Goal: Information Seeking & Learning: Learn about a topic

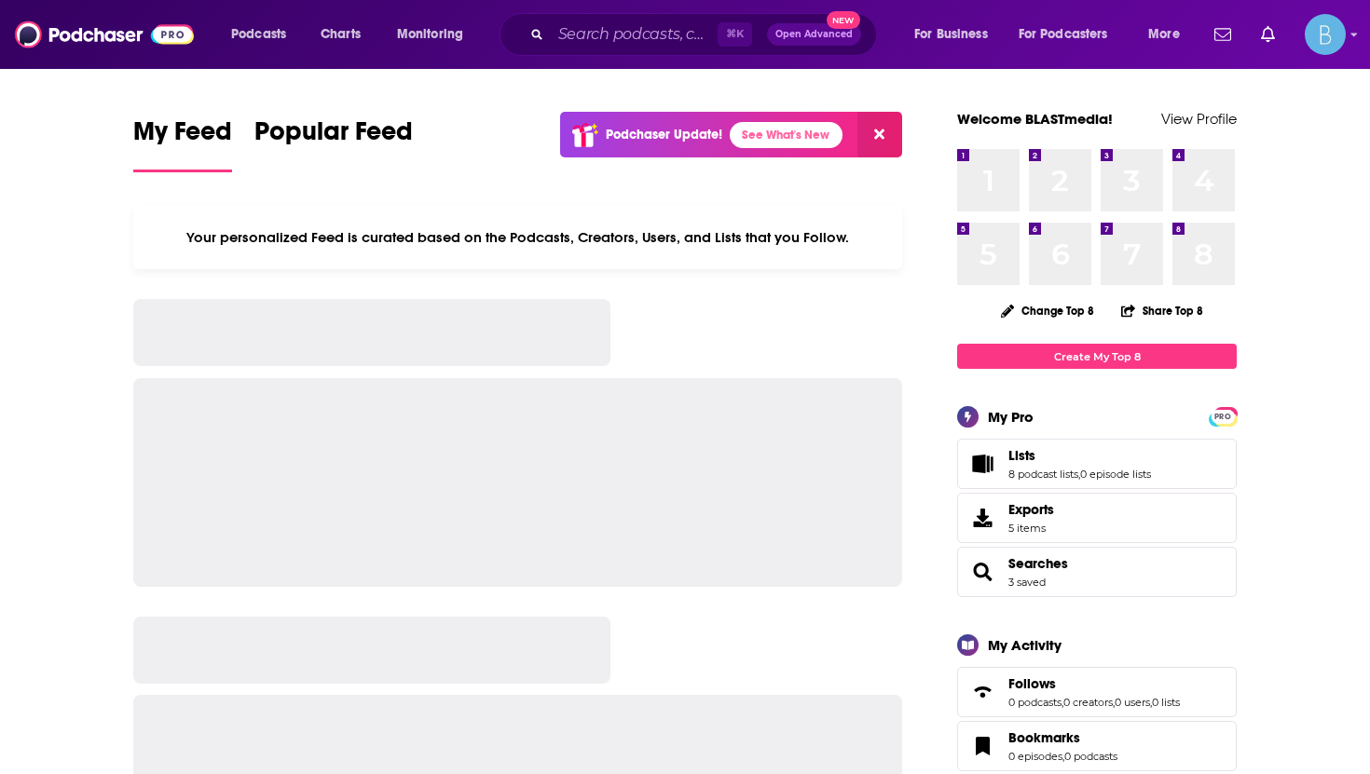
click at [548, 27] on div "⌘ K Open Advanced New" at bounding box center [687, 34] width 377 height 43
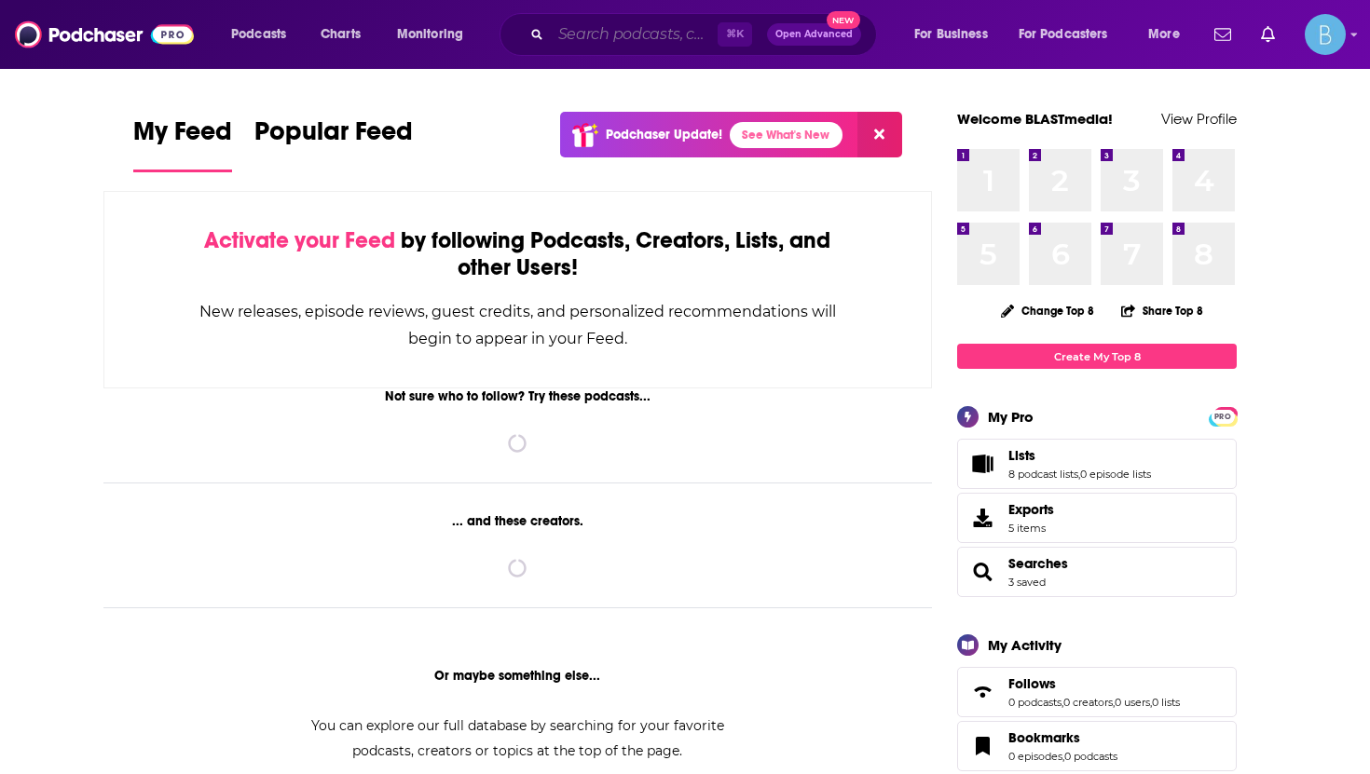
click at [582, 33] on input "Search podcasts, credits, & more..." at bounding box center [634, 35] width 167 height 30
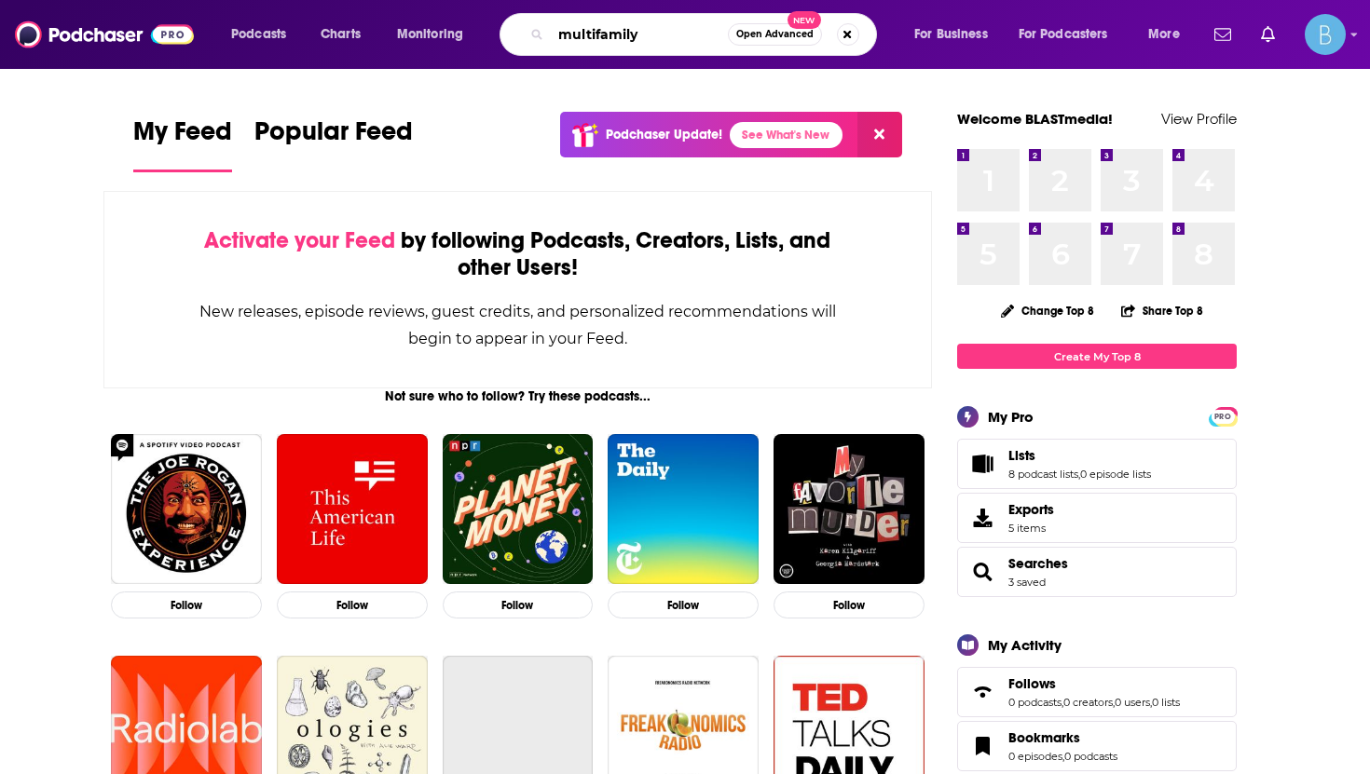
type input "multifamily"
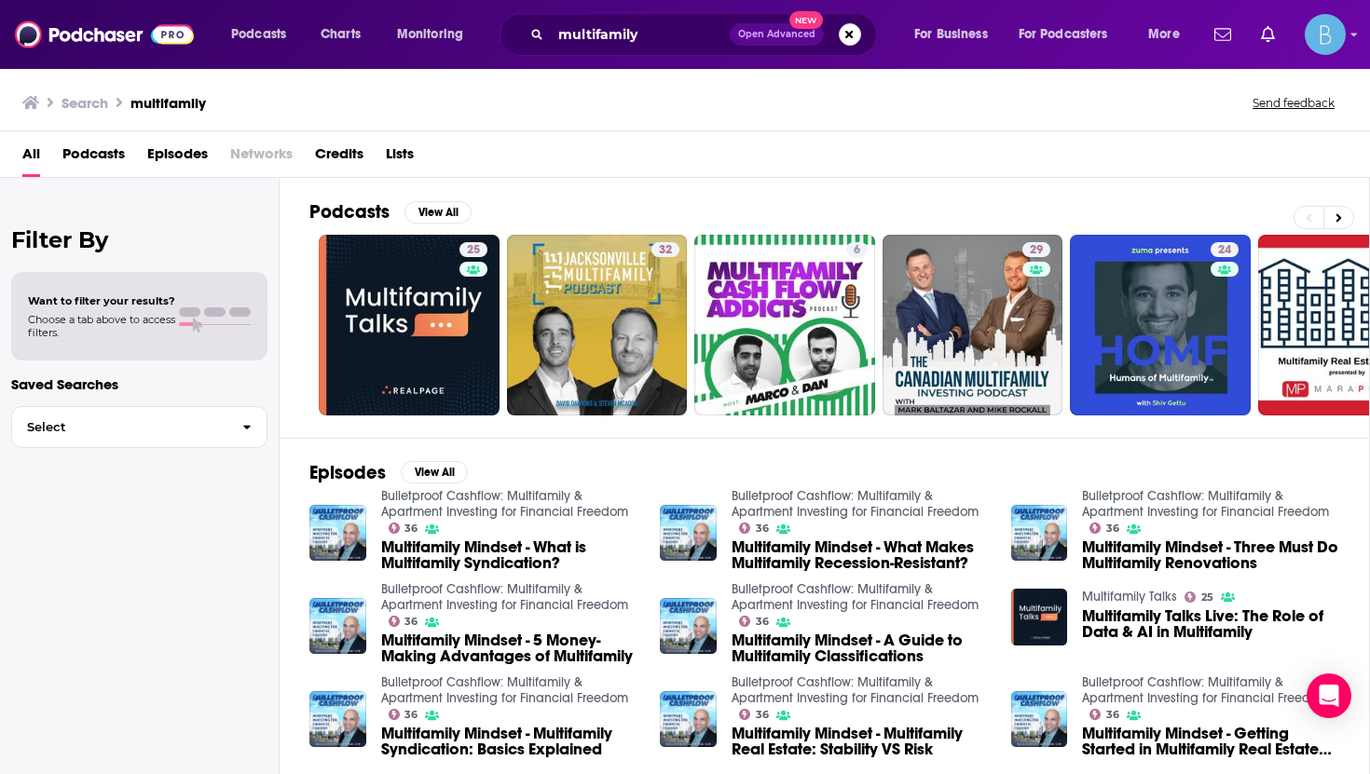
click at [112, 151] on span "Podcasts" at bounding box center [93, 158] width 62 height 38
